Goal: Information Seeking & Learning: Learn about a topic

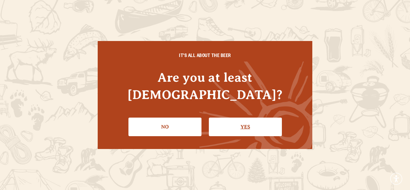
click at [257, 118] on link "Yes" at bounding box center [245, 127] width 73 height 19
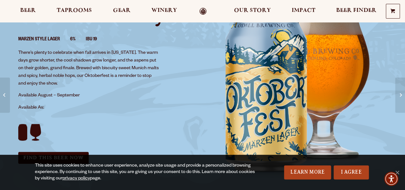
scroll to position [64, 0]
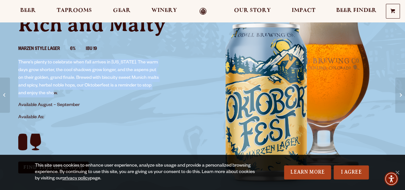
drag, startPoint x: 19, startPoint y: 60, endPoint x: 119, endPoint y: 96, distance: 107.1
click at [119, 96] on p "There’s plenty to celebrate when fall arrives in [US_STATE]. The warm days grow…" at bounding box center [89, 78] width 142 height 38
drag, startPoint x: 114, startPoint y: 80, endPoint x: 58, endPoint y: 88, distance: 56.5
click at [58, 88] on p "There’s plenty to celebrate when fall arrives in [US_STATE]. The warm days grow…" at bounding box center [89, 78] width 142 height 38
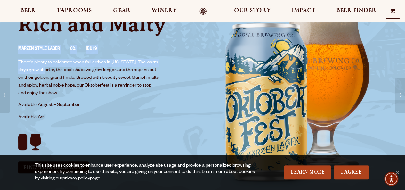
drag, startPoint x: 15, startPoint y: 45, endPoint x: 108, endPoint y: 76, distance: 98.2
click at [48, 68] on div "Oktoberfest Rich and Malty Marzen Style Lager 6% IBU 19 There’s plenty to celeb…" at bounding box center [107, 89] width 192 height 183
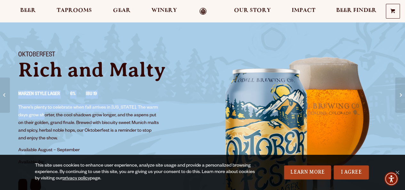
scroll to position [32, 0]
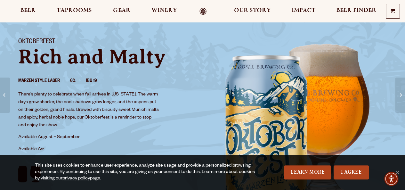
click at [22, 36] on div "Oktoberfest Rich and Malty Marzen Style Lager 6% IBU 19 There’s plenty to celeb…" at bounding box center [107, 121] width 192 height 183
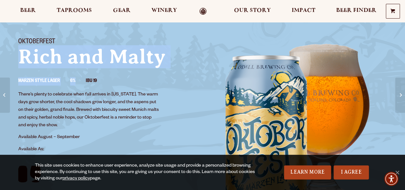
drag, startPoint x: 20, startPoint y: 57, endPoint x: 83, endPoint y: 90, distance: 70.9
click at [83, 90] on div "Oktoberfest Rich and Malty Marzen Style Lager 6% IBU 19 There’s plenty to celeb…" at bounding box center [107, 121] width 192 height 183
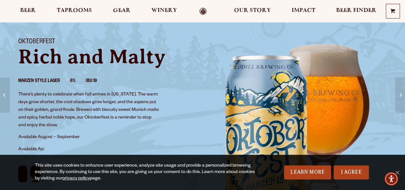
click at [93, 128] on p "There’s plenty to celebrate when fall arrives in [US_STATE]. The warm days grow…" at bounding box center [89, 110] width 142 height 38
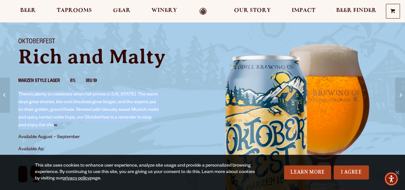
drag, startPoint x: 59, startPoint y: 127, endPoint x: 31, endPoint y: 93, distance: 44.6
click at [17, 93] on div "Oktoberfest Rich and Malty Marzen Style Lager 6% IBU 19 There’s plenty to celeb…" at bounding box center [107, 121] width 192 height 183
copy p "There’s plenty to celebrate when fall arrives in [US_STATE]. The warm days grow…"
